Goal: Browse casually: Explore the website without a specific task or goal

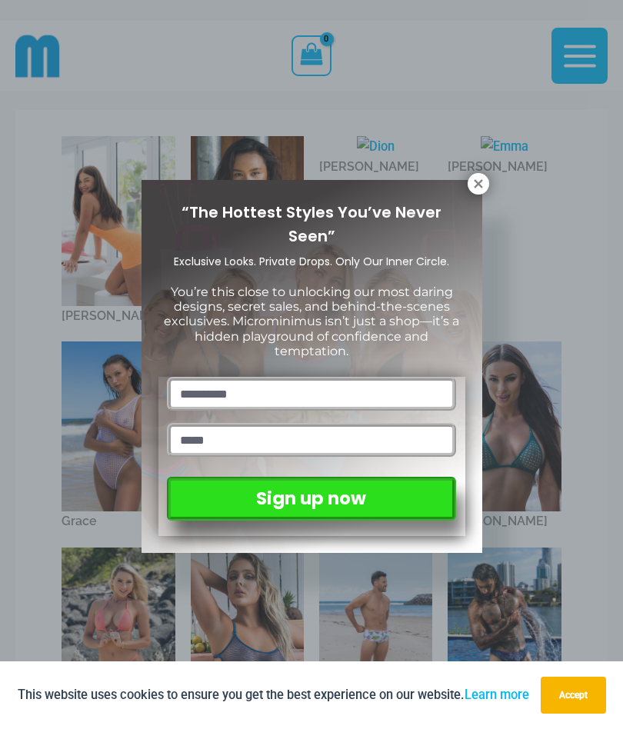
click at [478, 190] on icon at bounding box center [478, 184] width 14 height 14
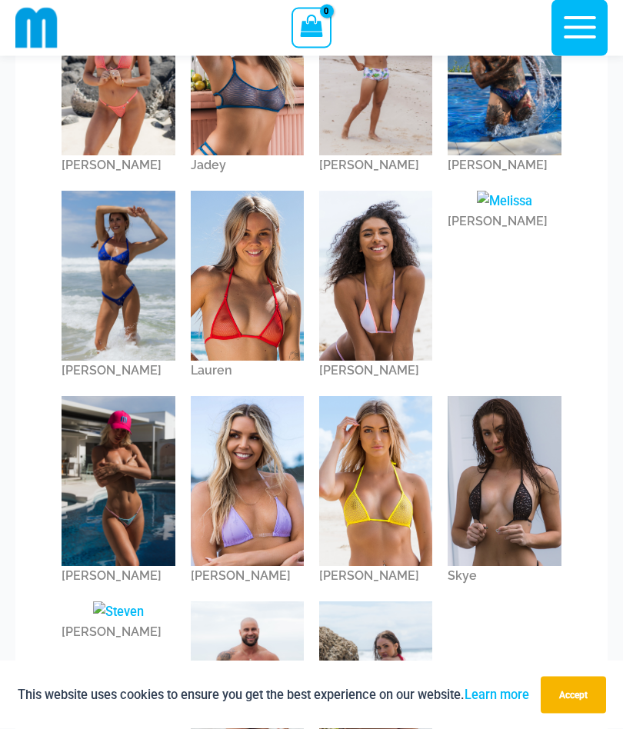
scroll to position [550, 0]
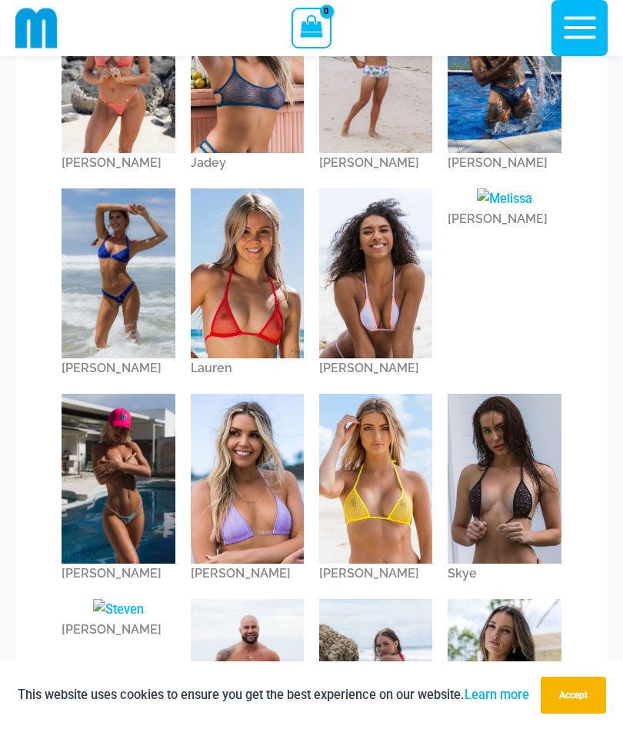
click at [393, 286] on img at bounding box center [375, 273] width 113 height 170
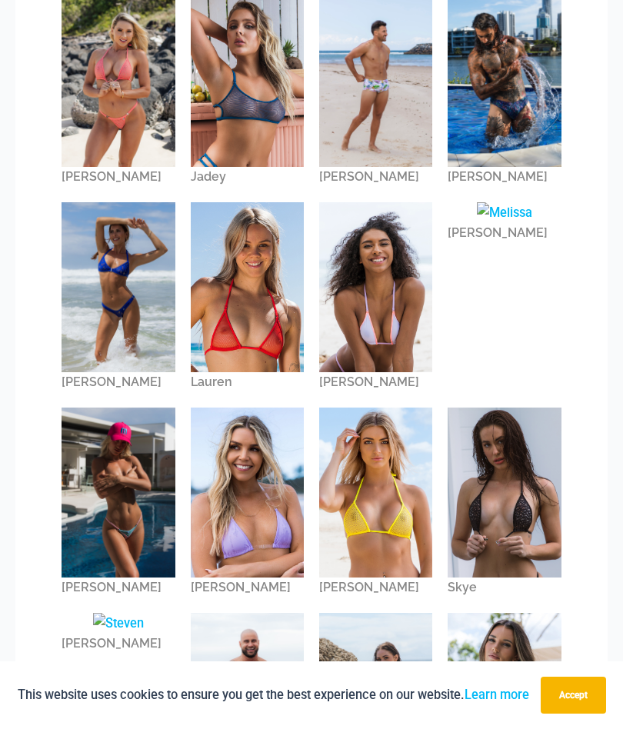
scroll to position [617, 0]
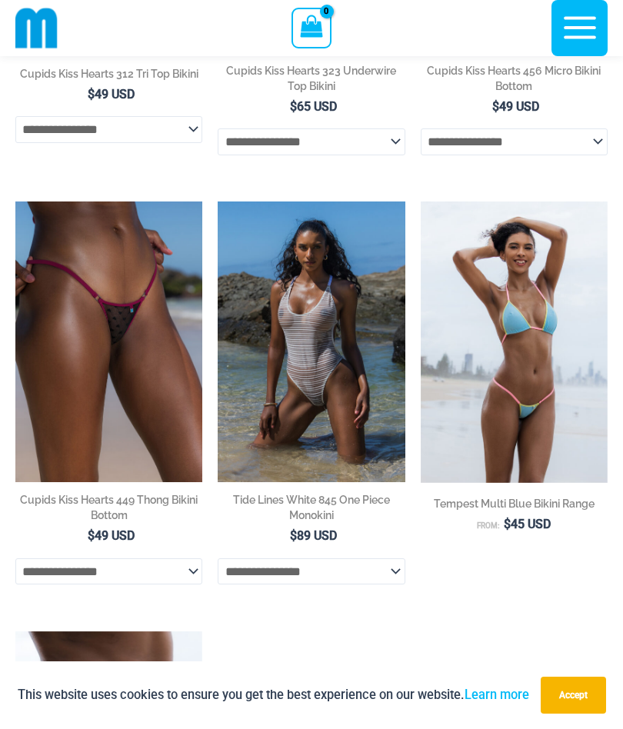
scroll to position [803, 0]
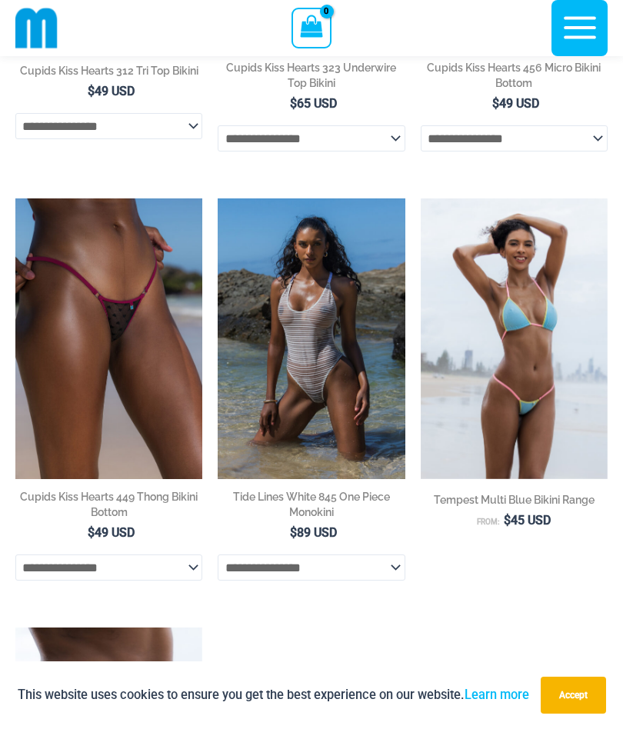
click at [218, 198] on img at bounding box center [218, 198] width 0 height 0
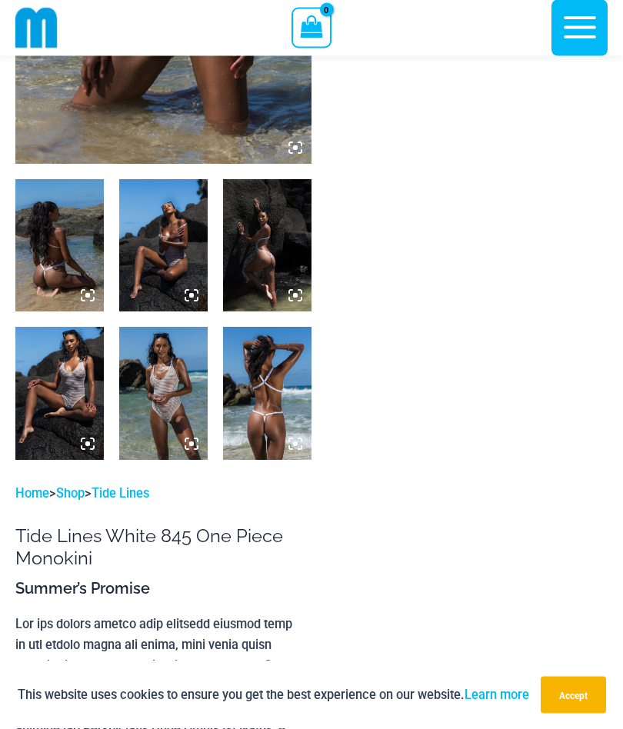
scroll to position [379, 0]
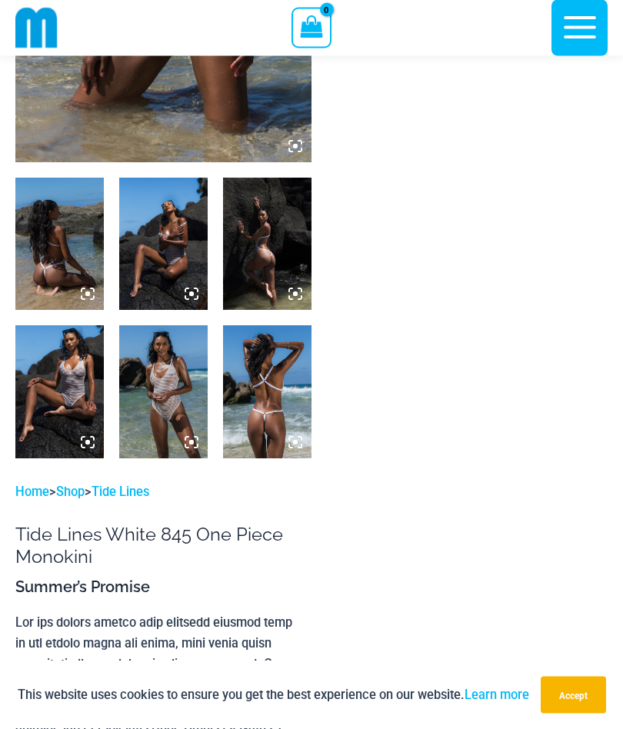
click at [280, 390] on img at bounding box center [267, 392] width 88 height 132
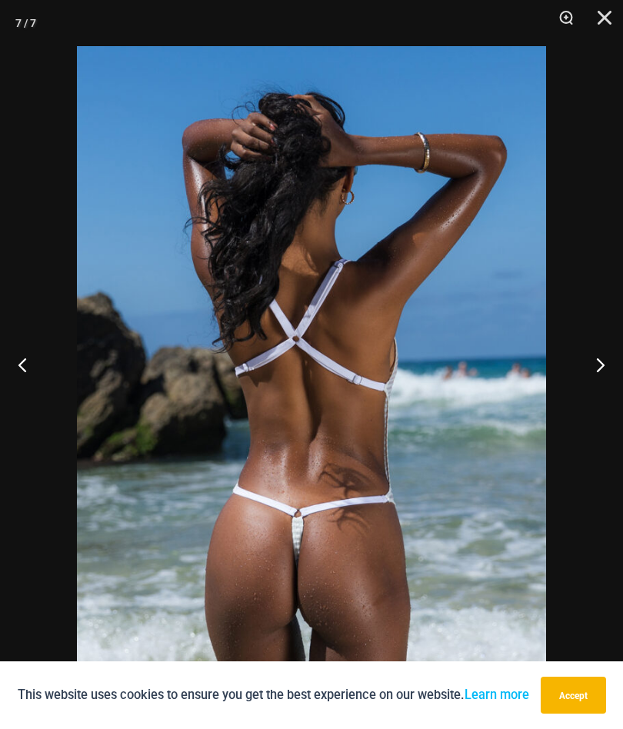
click at [600, 397] on button "Next" at bounding box center [594, 364] width 58 height 77
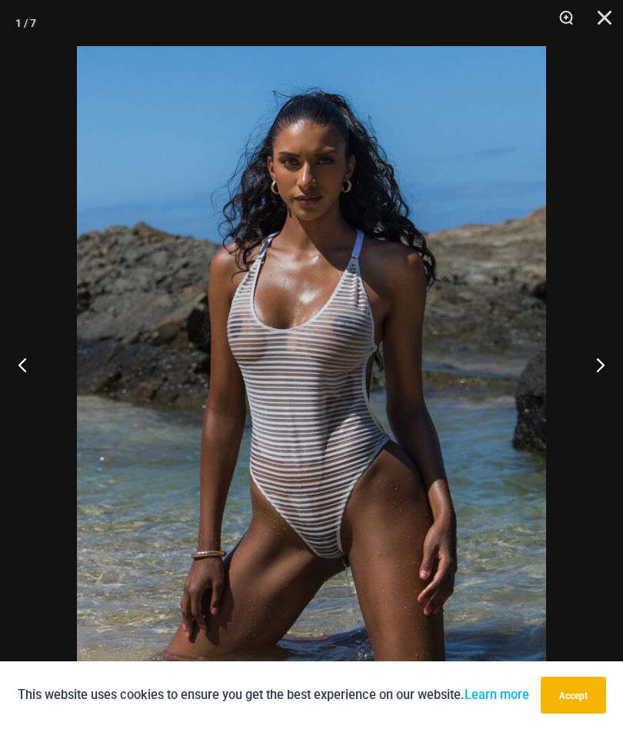
click at [594, 403] on button "Next" at bounding box center [594, 364] width 58 height 77
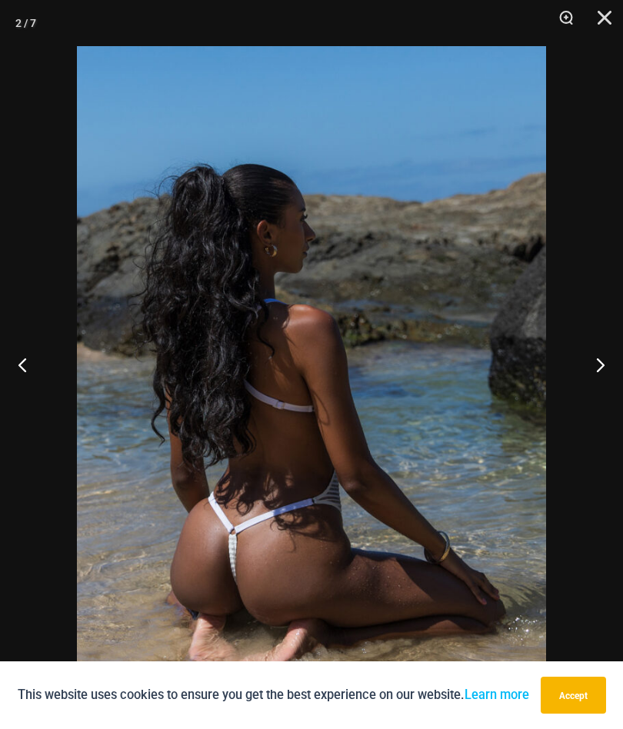
click at [595, 403] on button "Next" at bounding box center [594, 364] width 58 height 77
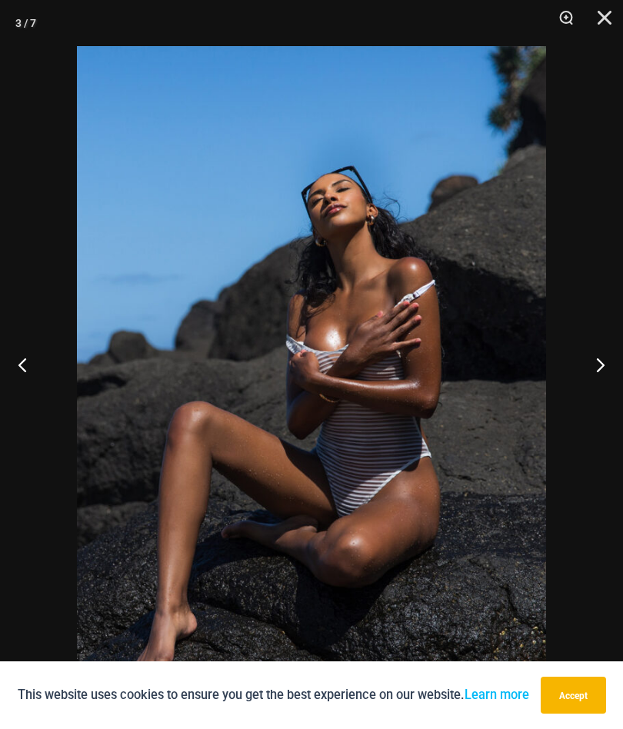
click at [598, 403] on button "Next" at bounding box center [594, 364] width 58 height 77
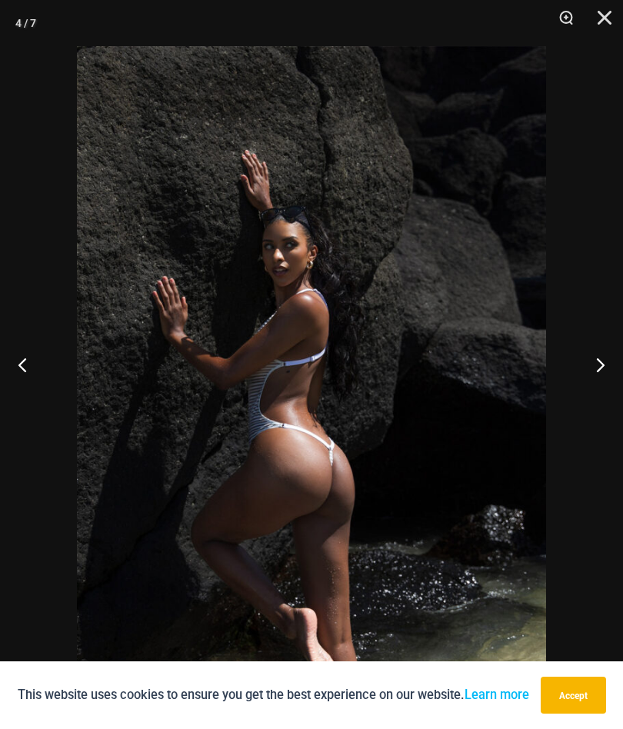
click at [595, 403] on button "Next" at bounding box center [594, 364] width 58 height 77
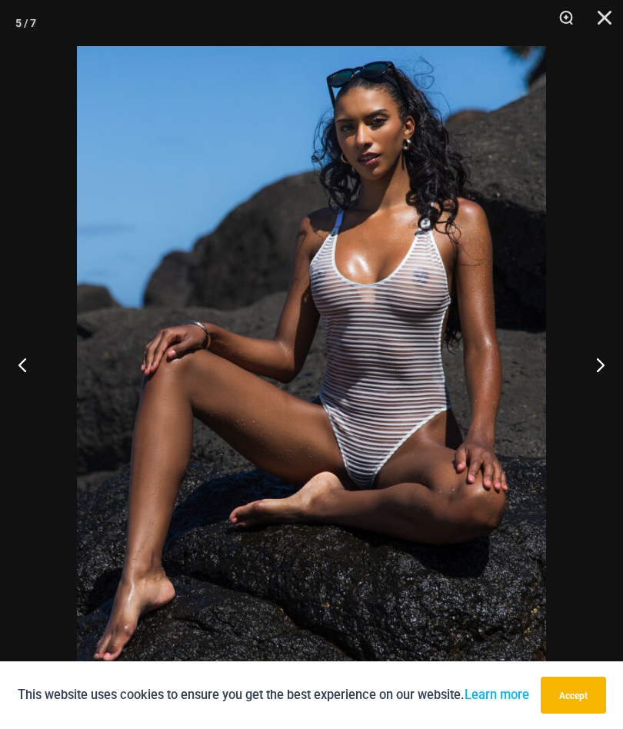
click at [593, 401] on button "Next" at bounding box center [594, 364] width 58 height 77
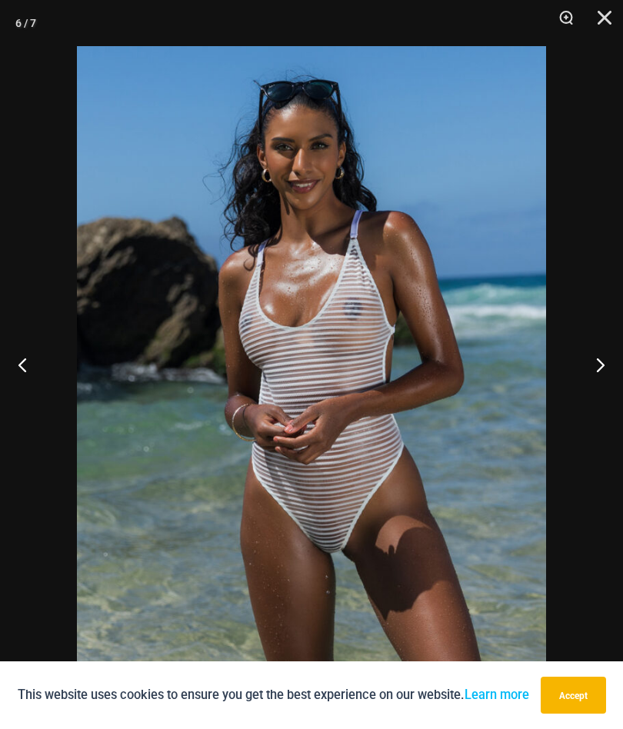
click at [597, 402] on button "Next" at bounding box center [594, 364] width 58 height 77
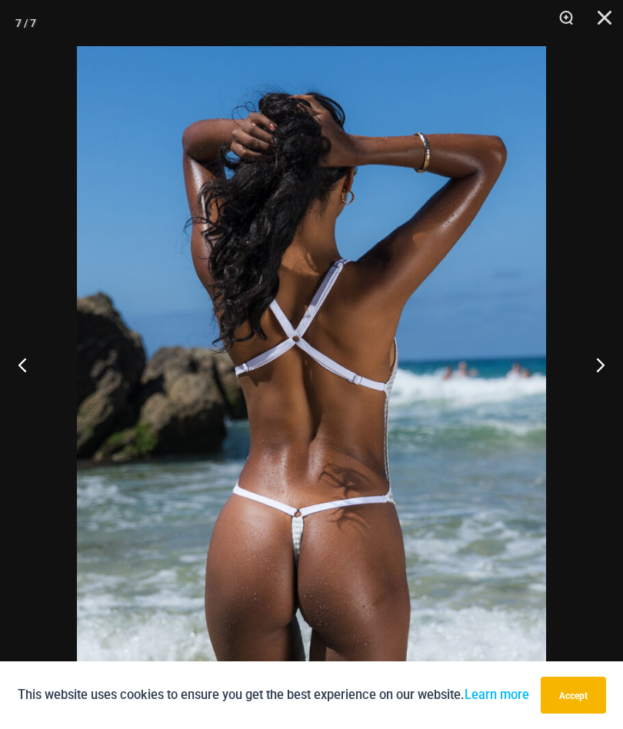
click at [598, 403] on button "Next" at bounding box center [594, 364] width 58 height 77
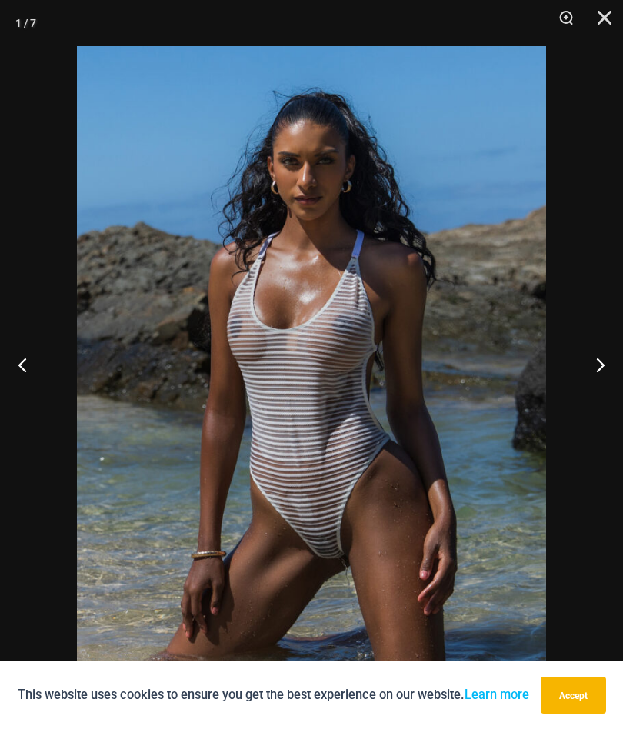
click at [595, 403] on button "Next" at bounding box center [594, 364] width 58 height 77
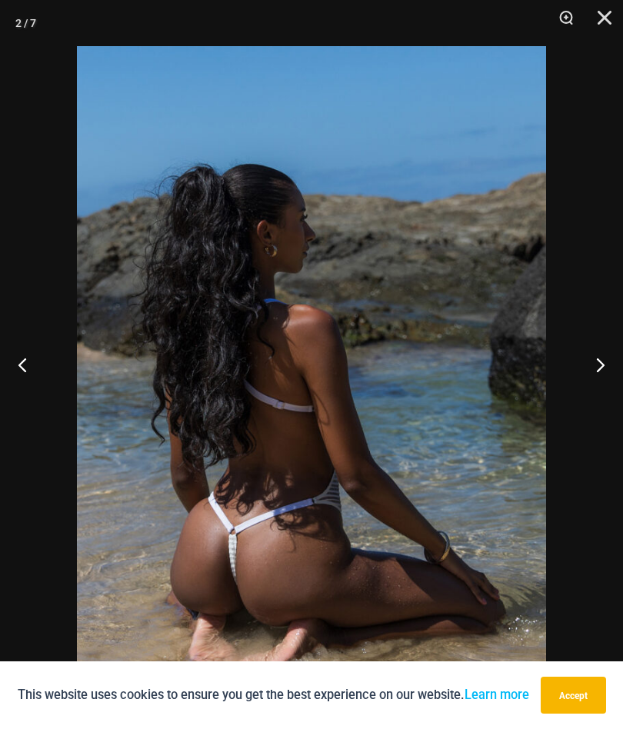
click at [603, 22] on button "Close" at bounding box center [599, 23] width 38 height 46
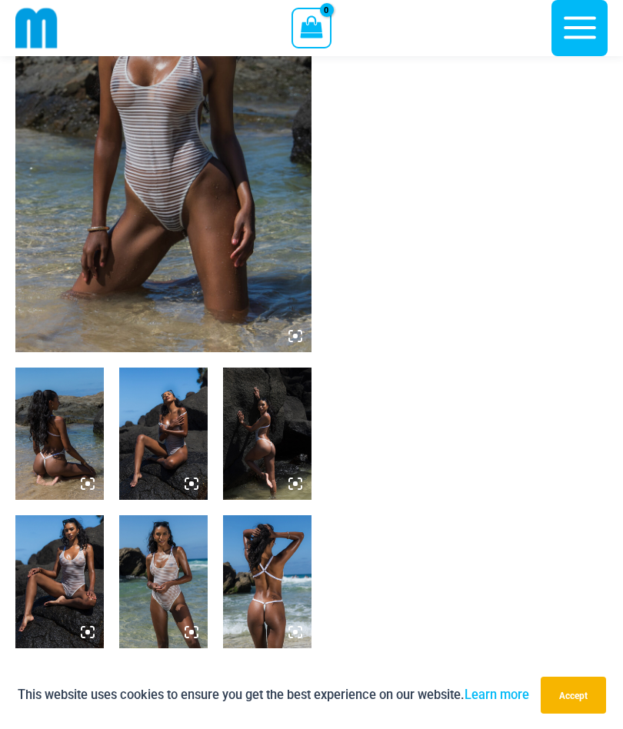
scroll to position [0, 0]
